Goal: Transaction & Acquisition: Purchase product/service

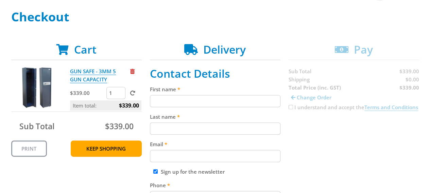
scroll to position [136, 0]
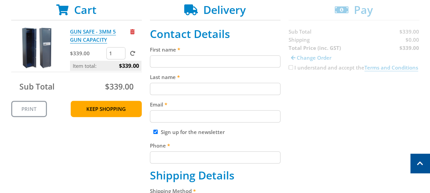
click at [177, 61] on input "First name" at bounding box center [215, 61] width 130 height 12
type input "Matthew"
type input "Summerton"
type input "matthewsummerton@gmail.com"
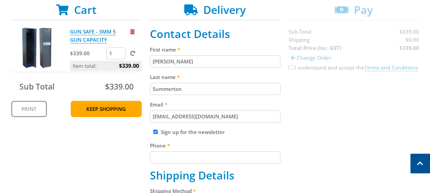
type input "0466044382"
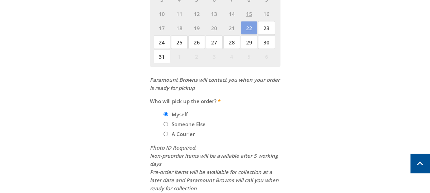
scroll to position [476, 0]
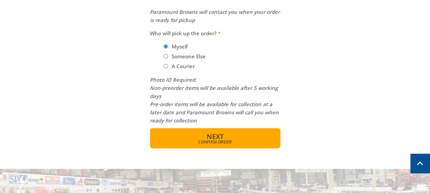
click at [212, 141] on span "Confirm order" at bounding box center [214, 142] width 101 height 4
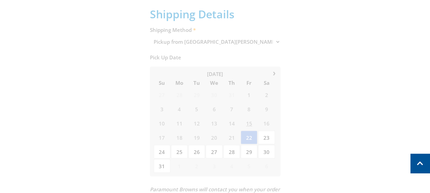
scroll to position [139, 0]
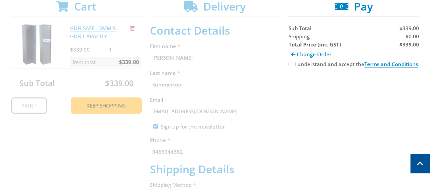
click at [289, 65] on input "I understand and accept the Terms and Conditions" at bounding box center [290, 64] width 4 height 4
checkbox input "true"
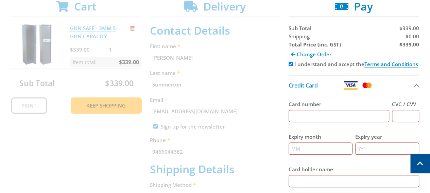
scroll to position [207, 0]
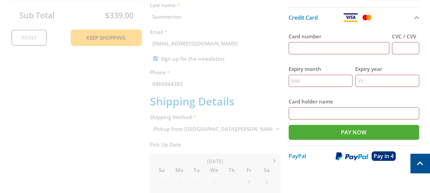
click at [382, 157] on span "Pay in 4" at bounding box center [383, 156] width 20 height 7
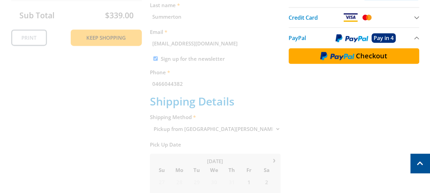
click at [360, 59] on span "Checkout" at bounding box center [371, 56] width 31 height 7
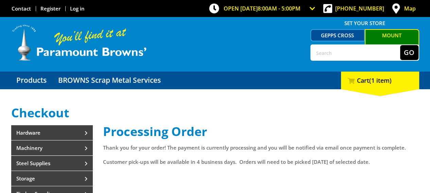
click at [321, 52] on input "text" at bounding box center [355, 52] width 89 height 15
type input "gun safe"
click at [408, 49] on button "Go" at bounding box center [409, 52] width 18 height 15
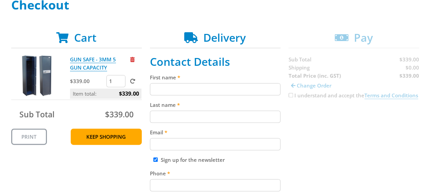
scroll to position [136, 0]
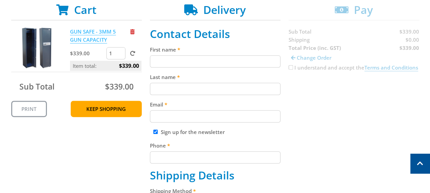
click at [89, 30] on link "GUN SAFE - 3MM 5 GUN CAPACITY" at bounding box center [93, 35] width 46 height 15
